Goal: Task Accomplishment & Management: Complete application form

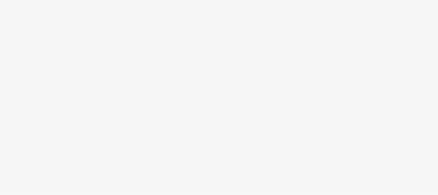
scroll to position [6, 0]
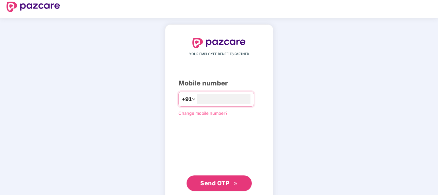
type input "**********"
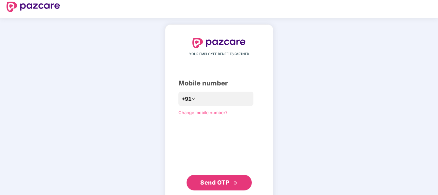
click at [216, 182] on span "Send OTP" at bounding box center [214, 182] width 29 height 7
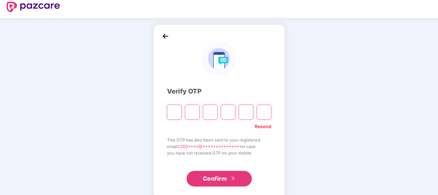
type input "*"
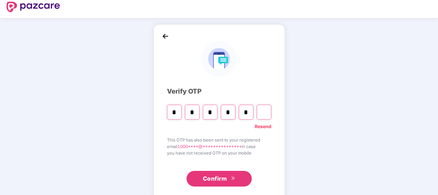
type input "*"
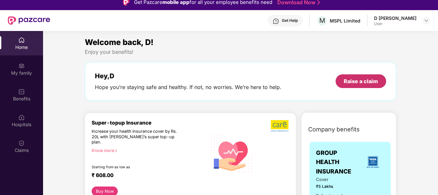
click at [346, 83] on div "Raise a claim" at bounding box center [360, 81] width 34 height 7
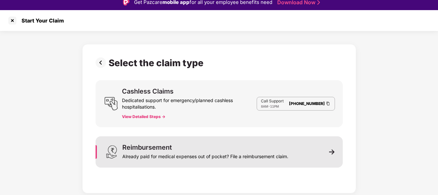
click at [144, 151] on div "Already paid for medical expenses out of pocket? File a reimbursement claim." at bounding box center [205, 155] width 166 height 9
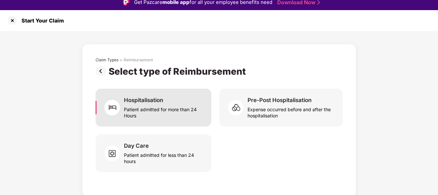
click at [132, 100] on div "Hospitalisation" at bounding box center [143, 99] width 39 height 7
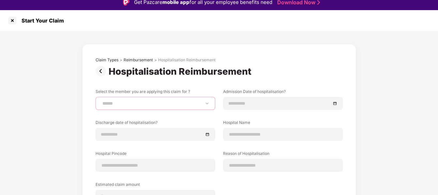
click at [101, 101] on select "****** ******* ********" at bounding box center [155, 103] width 109 height 5
click at [152, 105] on select "****** ******* ********" at bounding box center [155, 103] width 109 height 5
click at [101, 101] on select "****** ******* ********" at bounding box center [155, 103] width 109 height 5
select select "**********"
click option "********" at bounding box center [0, 0] width 0 height 0
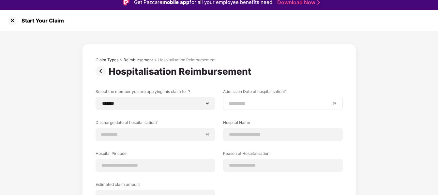
click at [231, 106] on input at bounding box center [279, 103] width 102 height 7
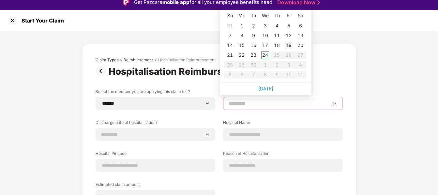
type input "**********"
click at [288, 43] on div "19" at bounding box center [288, 45] width 8 height 8
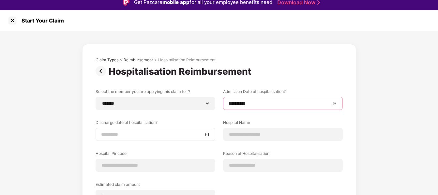
click at [129, 133] on input at bounding box center [152, 134] width 102 height 7
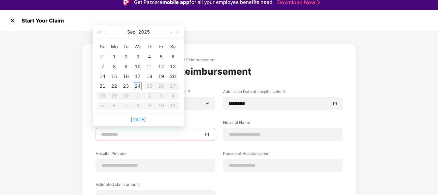
type input "**********"
click at [173, 77] on div "20" at bounding box center [173, 76] width 8 height 8
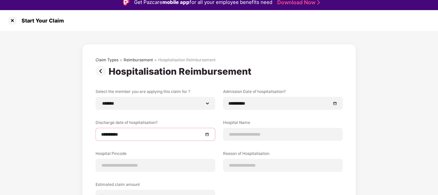
scroll to position [33, 0]
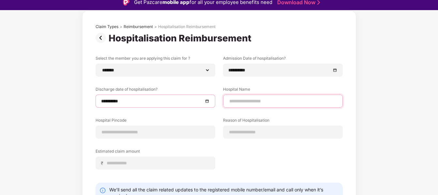
click at [235, 103] on input at bounding box center [282, 101] width 109 height 7
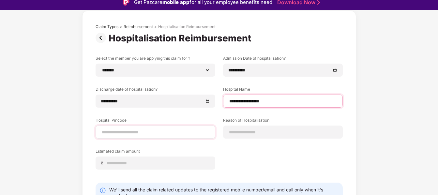
type input "**********"
click at [104, 131] on input at bounding box center [155, 132] width 109 height 7
type input "******"
select select "*******"
select select "*********"
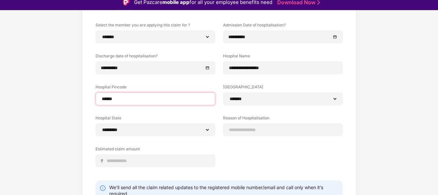
scroll to position [96, 0]
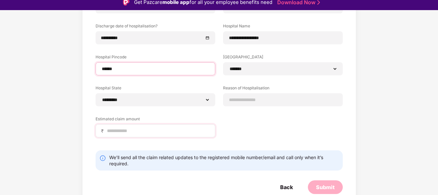
type input "******"
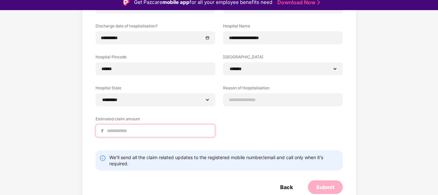
click at [160, 132] on input at bounding box center [157, 130] width 103 height 7
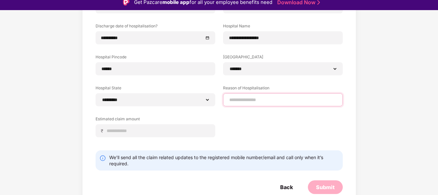
click at [231, 102] on input at bounding box center [282, 99] width 109 height 7
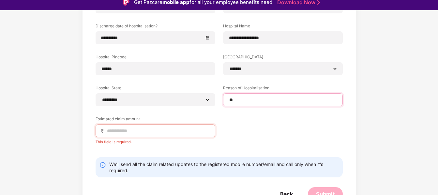
type input "*"
type input "**********"
click at [140, 132] on input at bounding box center [157, 130] width 103 height 7
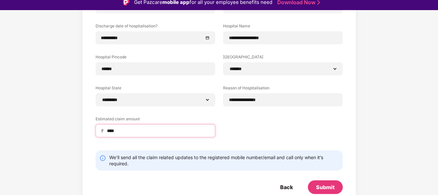
type input "*****"
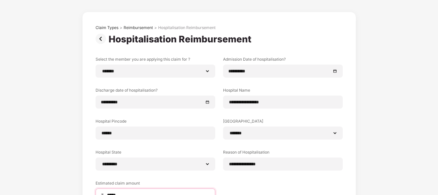
scroll to position [0, 0]
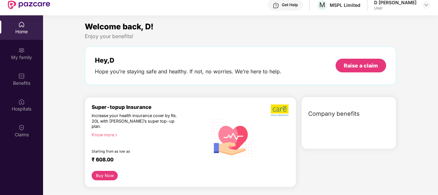
scroll to position [6, 0]
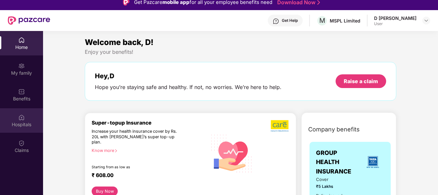
click at [22, 119] on img at bounding box center [21, 117] width 7 height 7
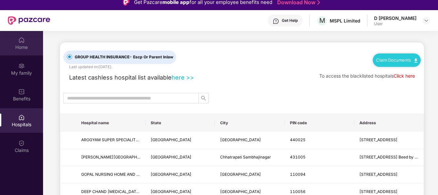
click at [23, 43] on img at bounding box center [21, 40] width 7 height 7
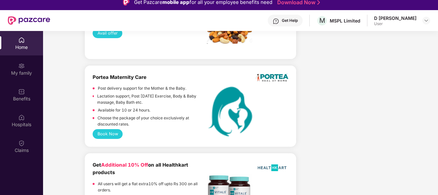
scroll to position [1476, 0]
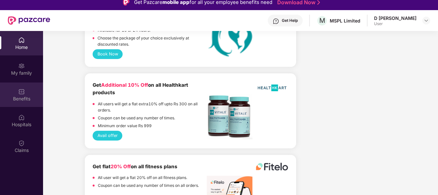
click at [19, 94] on img at bounding box center [21, 91] width 7 height 7
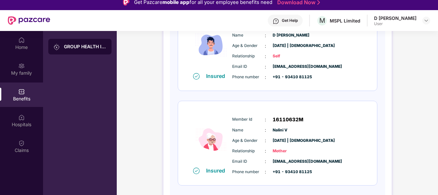
click at [74, 46] on div "GROUP HEALTH INSURANCE" at bounding box center [85, 46] width 42 height 7
click at [22, 69] on img at bounding box center [21, 66] width 7 height 7
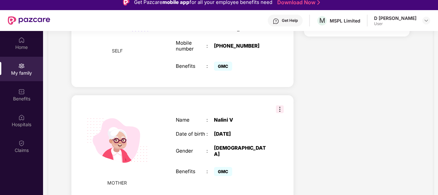
click at [19, 67] on img at bounding box center [21, 65] width 7 height 7
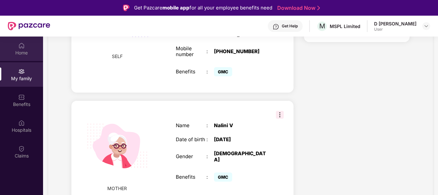
click at [19, 48] on img at bounding box center [21, 45] width 7 height 7
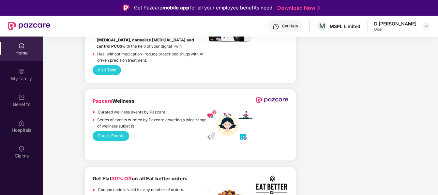
scroll to position [1177, 0]
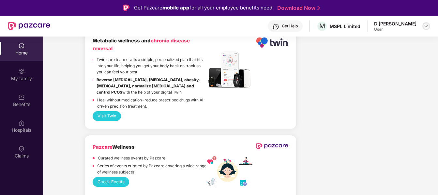
click at [427, 27] on img at bounding box center [425, 25] width 5 height 5
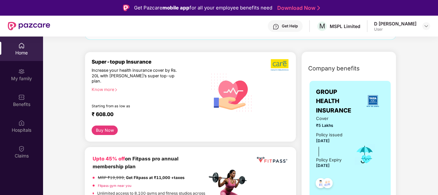
scroll to position [166, 0]
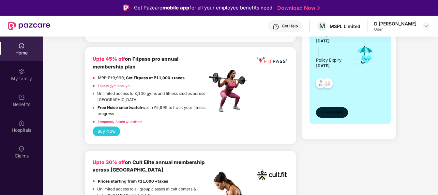
click at [326, 110] on span "View details" at bounding box center [332, 112] width 22 height 6
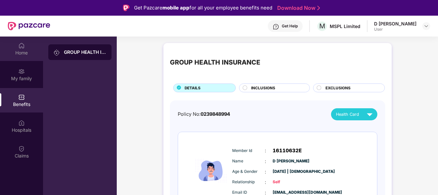
click at [19, 51] on div "Home" at bounding box center [21, 53] width 43 height 7
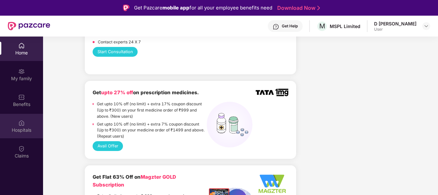
scroll to position [399, 0]
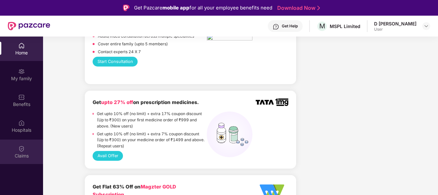
click at [22, 151] on img at bounding box center [21, 148] width 7 height 7
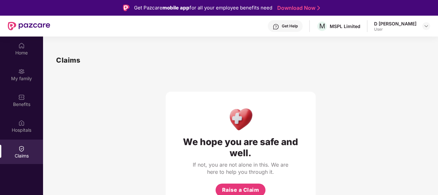
click at [25, 150] on div "Claims" at bounding box center [21, 151] width 43 height 24
click at [20, 151] on img at bounding box center [21, 148] width 7 height 7
click at [19, 97] on img at bounding box center [21, 97] width 7 height 7
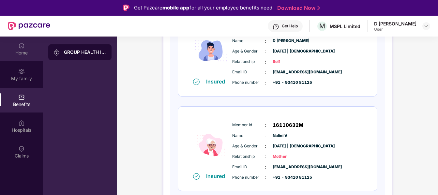
click at [22, 45] on img at bounding box center [21, 45] width 7 height 7
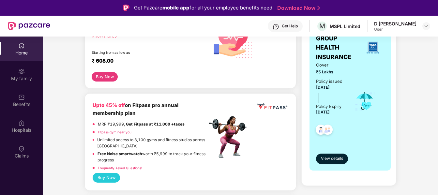
scroll to position [166, 0]
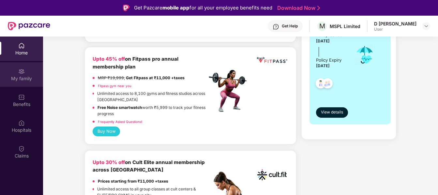
click at [22, 73] on img at bounding box center [21, 71] width 7 height 7
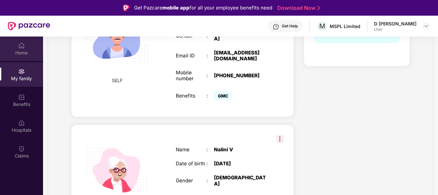
click at [19, 54] on div "Home" at bounding box center [21, 53] width 43 height 7
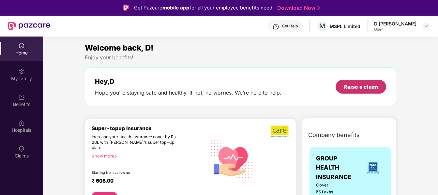
click at [343, 87] on div "Raise a claim" at bounding box center [360, 86] width 34 height 7
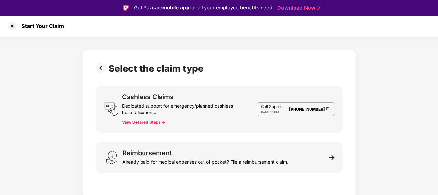
scroll to position [21, 0]
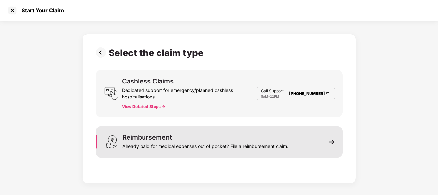
click at [174, 140] on div "Already paid for medical expenses out of pocket? File a reimbursement claim." at bounding box center [205, 144] width 166 height 9
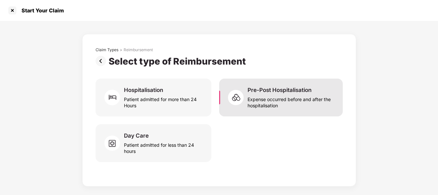
click at [255, 94] on div "Expense occurred before and after the hospitalisation" at bounding box center [290, 101] width 87 height 15
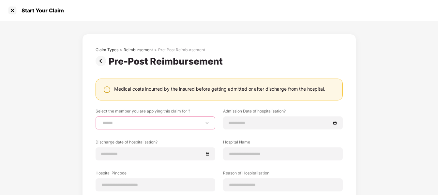
click at [101, 120] on select "****** ******* ********" at bounding box center [155, 122] width 109 height 5
click at [147, 120] on select "****** ******* ********" at bounding box center [155, 122] width 109 height 5
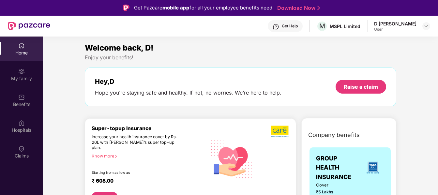
click at [297, 26] on div "Get Help" at bounding box center [290, 25] width 16 height 5
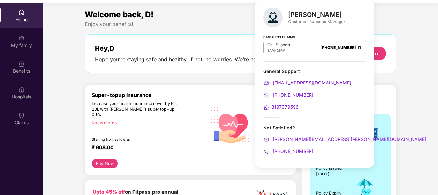
scroll to position [42, 0]
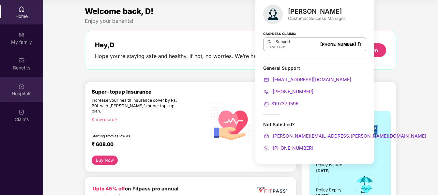
click at [34, 77] on div "Hospitals" at bounding box center [21, 89] width 43 height 24
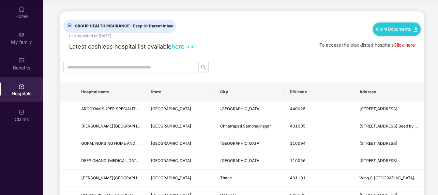
click at [410, 26] on link "Claim Documents" at bounding box center [396, 28] width 41 height 5
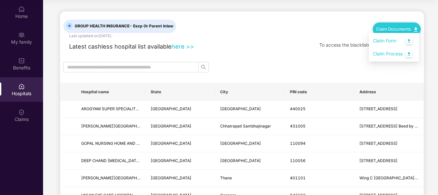
click at [408, 35] on link "Claim Form" at bounding box center [393, 41] width 42 height 14
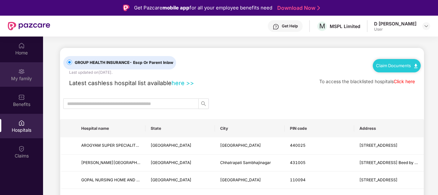
click at [19, 73] on img at bounding box center [21, 71] width 7 height 7
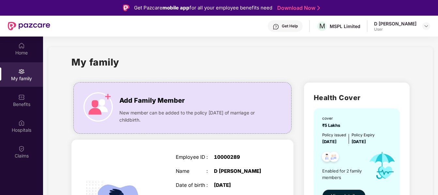
scroll to position [66, 0]
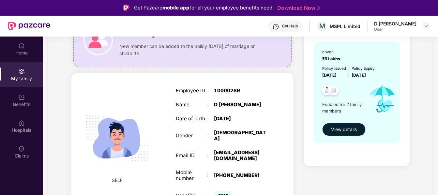
click at [347, 134] on button "View details" at bounding box center [343, 129] width 43 height 13
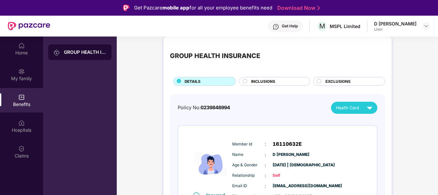
scroll to position [0, 0]
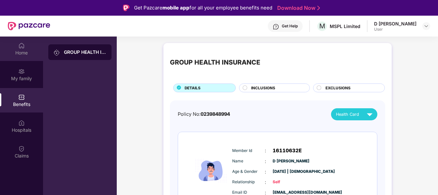
click at [20, 50] on div "Home" at bounding box center [21, 53] width 43 height 7
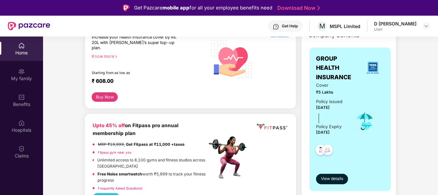
scroll to position [33, 0]
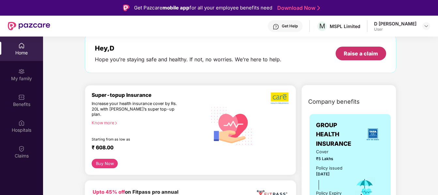
click at [350, 56] on div "Raise a claim" at bounding box center [360, 53] width 34 height 7
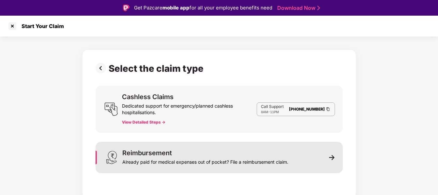
click at [156, 154] on div "Reimbursement" at bounding box center [147, 153] width 50 height 7
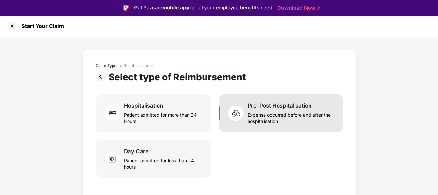
click at [271, 114] on div "Expense occurred before and after the hospitalisation" at bounding box center [290, 116] width 87 height 15
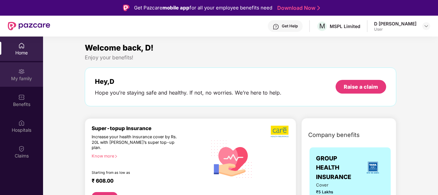
click at [23, 74] on img at bounding box center [21, 71] width 7 height 7
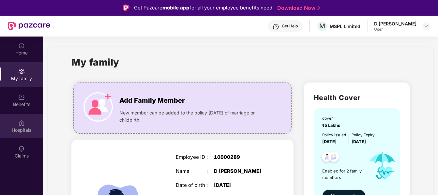
click at [21, 123] on img at bounding box center [21, 123] width 7 height 7
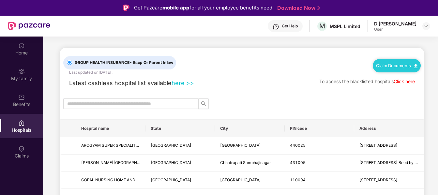
click at [408, 66] on link "Claim Documents" at bounding box center [396, 65] width 41 height 5
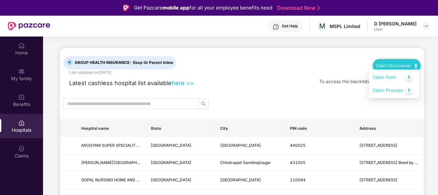
click at [221, 64] on div "GROUP HEALTH INSURANCE - Escp Or Parent Inlaw Last updated on 23 Sep 2025 . Cla…" at bounding box center [241, 61] width 357 height 27
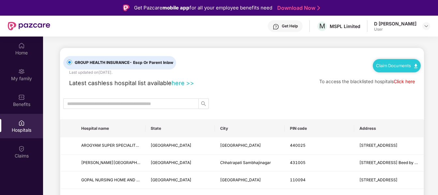
click at [20, 72] on img at bounding box center [21, 71] width 7 height 7
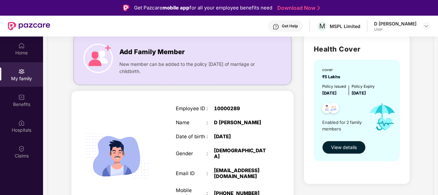
scroll to position [100, 0]
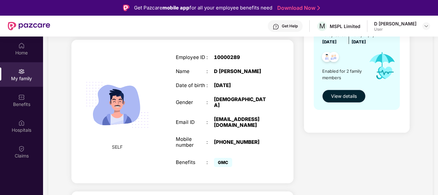
click at [338, 98] on span "View details" at bounding box center [344, 96] width 26 height 7
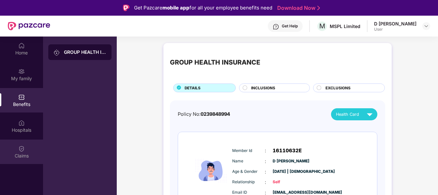
click at [27, 153] on div "Claims" at bounding box center [21, 155] width 43 height 7
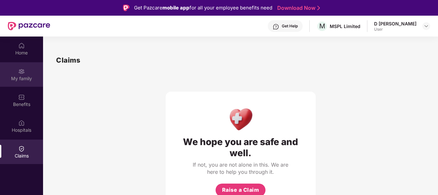
click at [21, 77] on div "My family" at bounding box center [21, 78] width 43 height 7
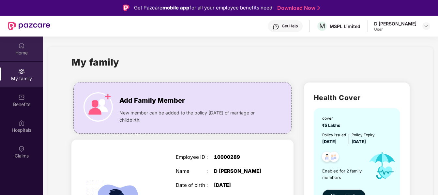
click at [24, 51] on div "Home" at bounding box center [21, 53] width 43 height 7
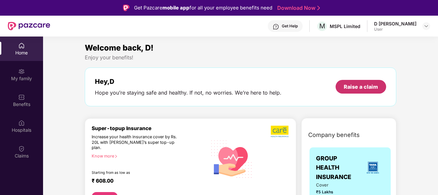
click at [366, 89] on div "Raise a claim" at bounding box center [360, 86] width 34 height 7
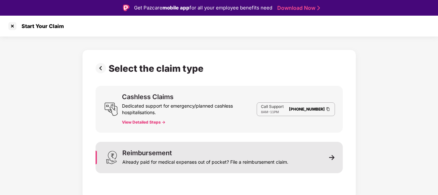
click at [160, 156] on div "Already paid for medical expenses out of pocket? File a reimbursement claim." at bounding box center [205, 160] width 166 height 9
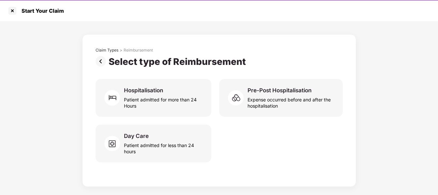
scroll to position [21, 0]
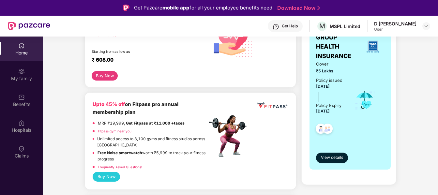
scroll to position [133, 0]
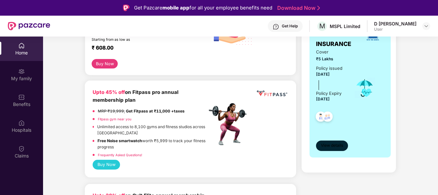
click at [326, 146] on span "View details" at bounding box center [332, 145] width 22 height 6
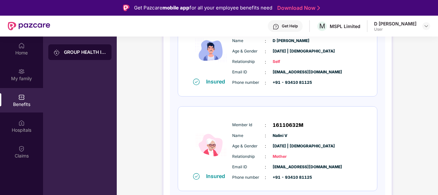
scroll to position [100, 0]
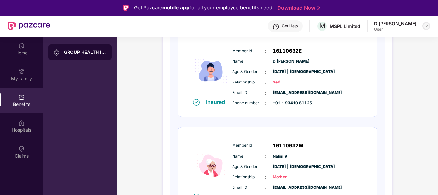
click at [425, 26] on img at bounding box center [425, 25] width 5 height 5
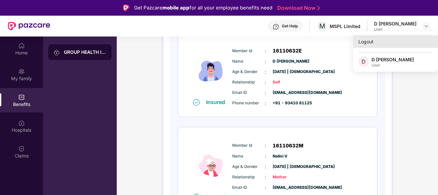
click at [367, 44] on div "Logout" at bounding box center [395, 41] width 85 height 13
